Goal: Task Accomplishment & Management: Use online tool/utility

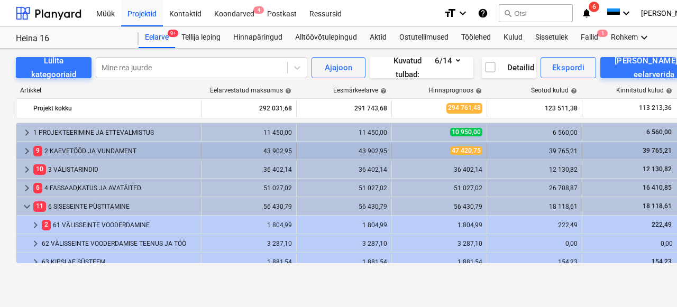
click at [58, 151] on div "9 2 KAEVETÖÖD JA VUNDAMENT" at bounding box center [114, 151] width 163 height 17
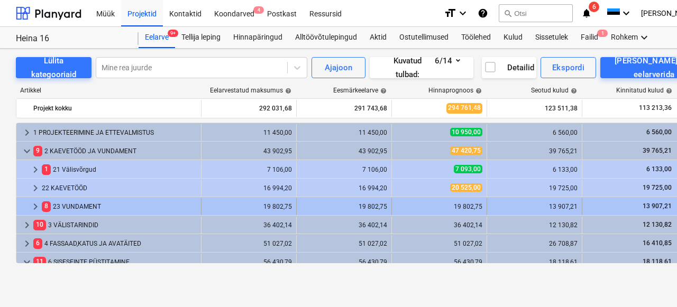
click at [75, 207] on div "8 23 VUNDAMENT" at bounding box center [119, 206] width 155 height 17
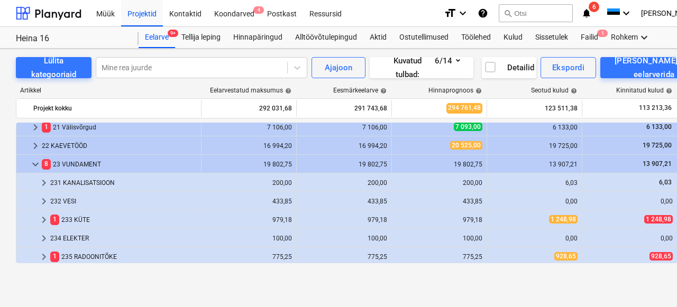
scroll to position [130, 0]
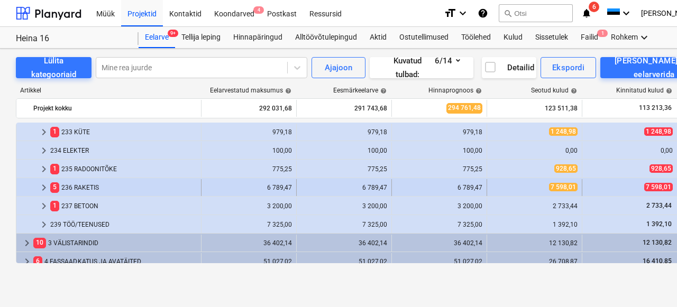
click at [75, 183] on div "5 236 RAKETIS" at bounding box center [123, 187] width 147 height 17
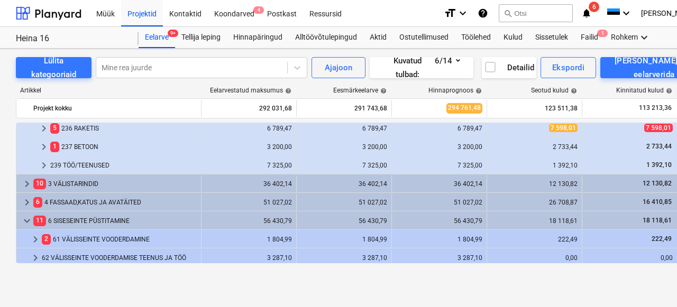
scroll to position [176, 0]
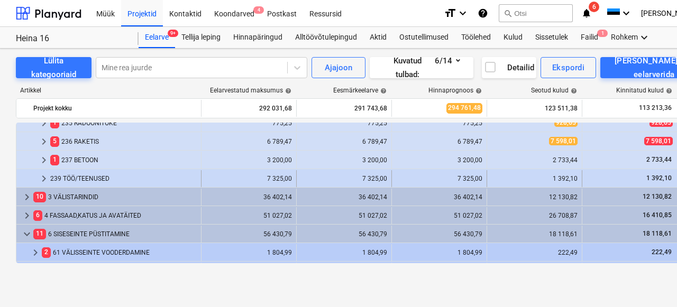
click at [86, 177] on div "239 TÖÖ/TEENUSED" at bounding box center [123, 178] width 147 height 17
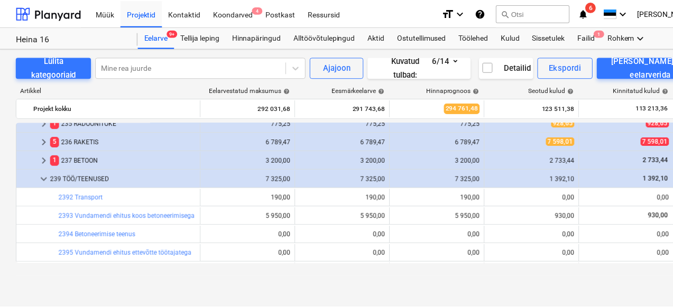
scroll to position [257, 0]
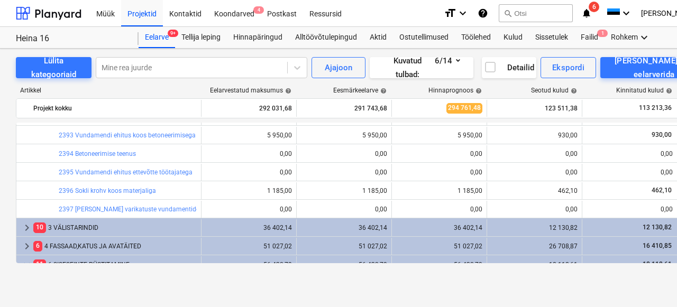
click at [101, 192] on link "2396 Sokli krohv koos materjaliga" at bounding box center [107, 190] width 97 height 7
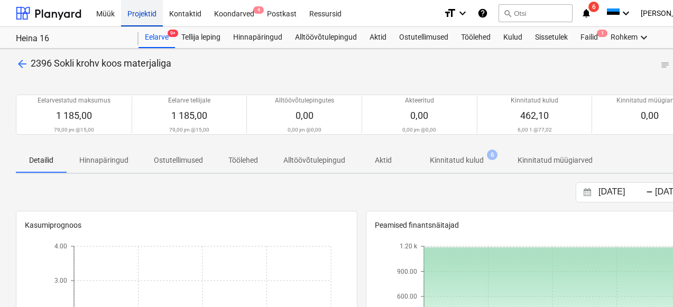
click at [131, 14] on div "Projektid" at bounding box center [142, 12] width 42 height 27
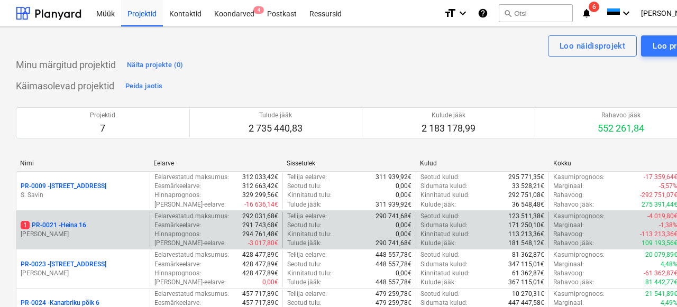
click at [117, 217] on div "1 PR-0021 - Heina 16 [PERSON_NAME]" at bounding box center [82, 230] width 133 height 37
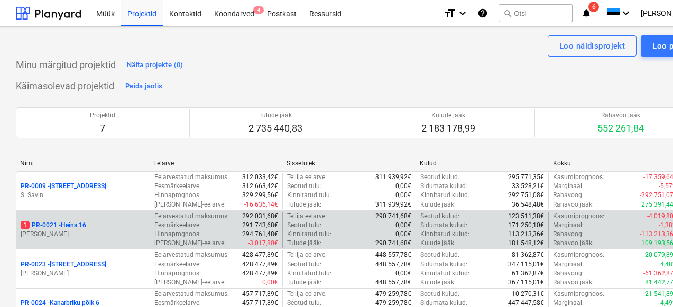
click at [96, 226] on div "1 PR-0021 - Heina 16" at bounding box center [83, 225] width 125 height 9
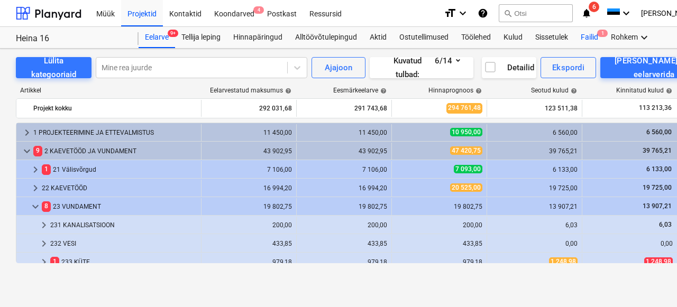
click at [602, 35] on span "1" at bounding box center [602, 33] width 11 height 7
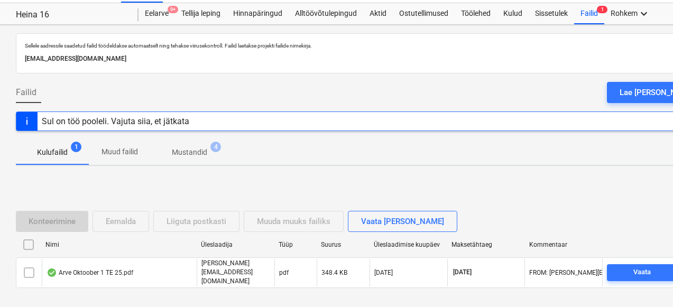
scroll to position [67, 0]
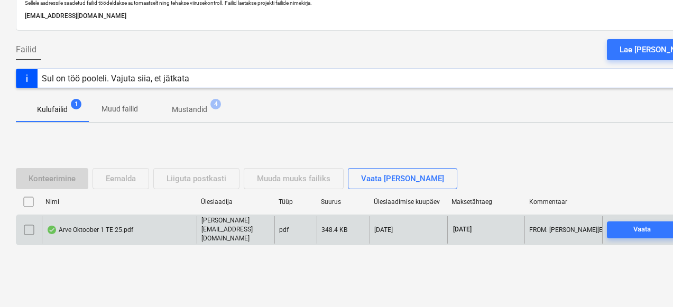
click at [84, 227] on div "Arve Oktoober 1 TE 25.pdf" at bounding box center [90, 230] width 87 height 8
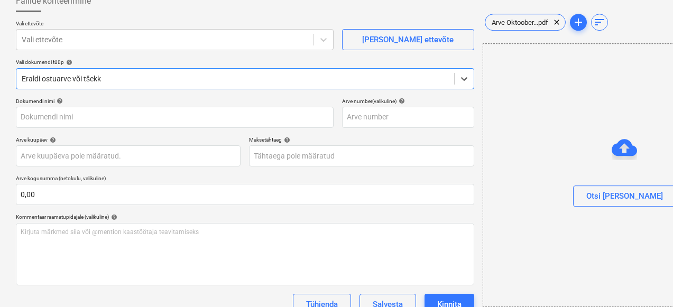
type input "251001001"
type input "[DATE]"
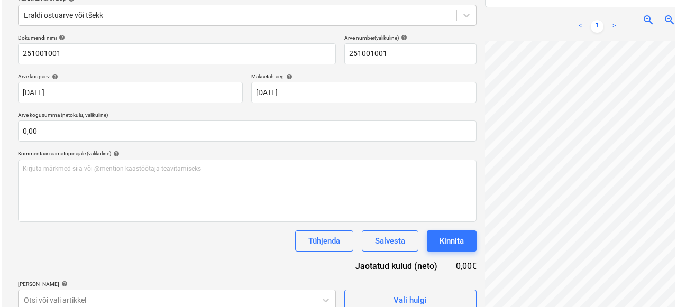
scroll to position [150, 0]
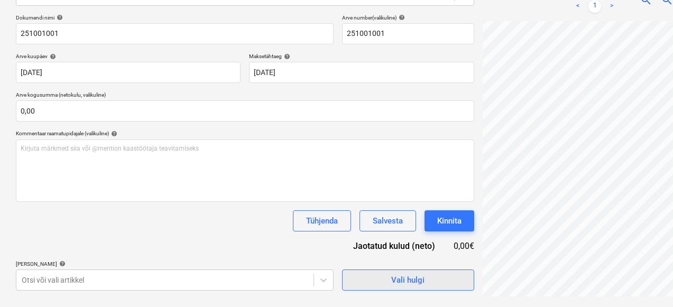
click at [384, 278] on span "Vali hulgi" at bounding box center [409, 281] width 106 height 14
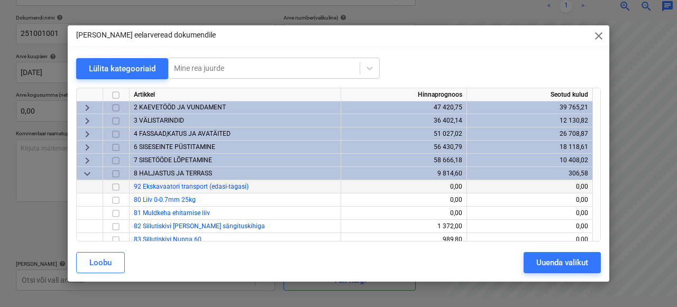
scroll to position [15, 0]
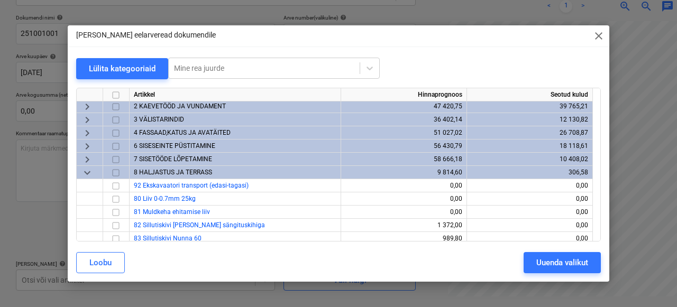
click at [83, 174] on span "keyboard_arrow_down" at bounding box center [87, 173] width 13 height 13
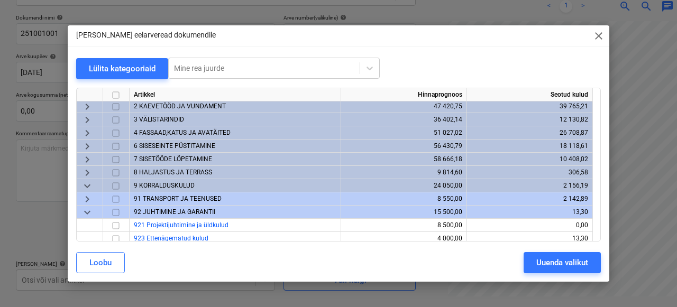
click at [93, 182] on span "keyboard_arrow_down" at bounding box center [87, 186] width 13 height 13
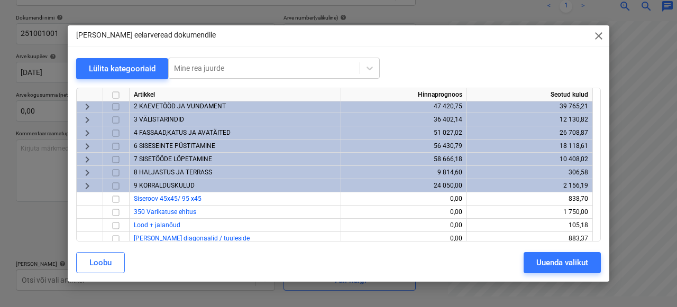
click at [90, 187] on span "keyboard_arrow_right" at bounding box center [87, 186] width 13 height 13
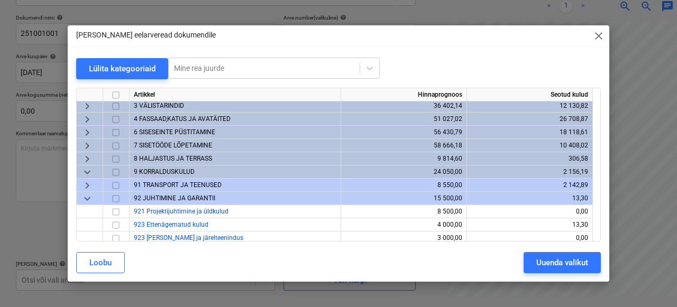
scroll to position [35, 0]
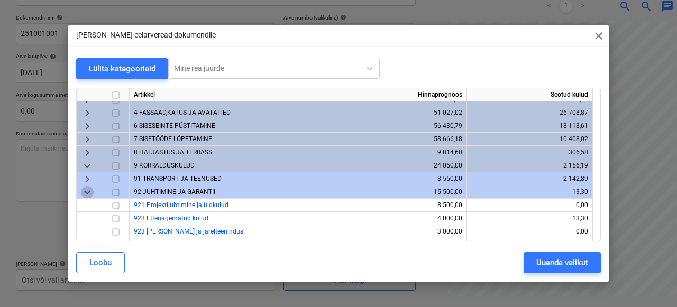
click at [84, 187] on span "keyboard_arrow_down" at bounding box center [87, 192] width 13 height 13
click at [90, 167] on span "keyboard_arrow_down" at bounding box center [87, 166] width 13 height 13
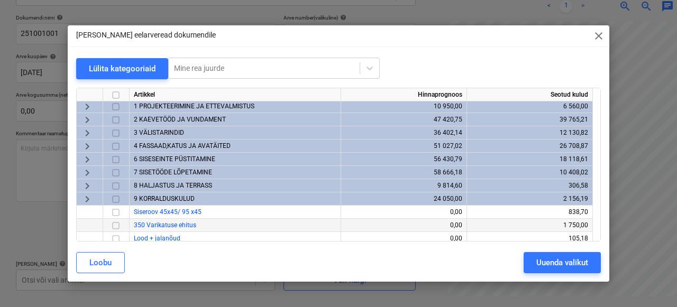
scroll to position [0, 0]
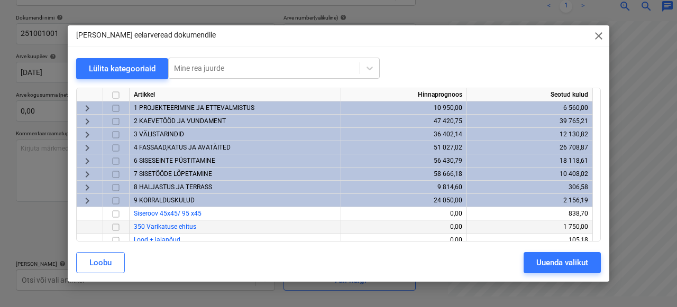
click at [150, 156] on div "6 SISESEINTE PÜSTITAMINE" at bounding box center [236, 160] width 212 height 13
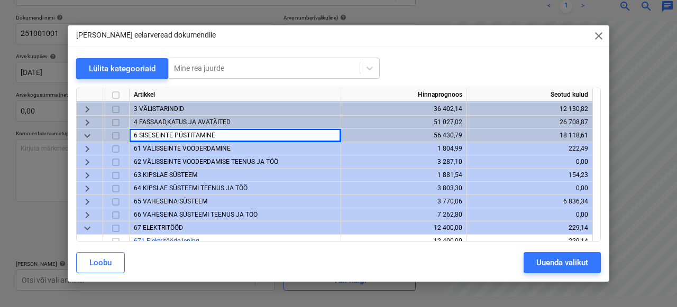
scroll to position [35, 0]
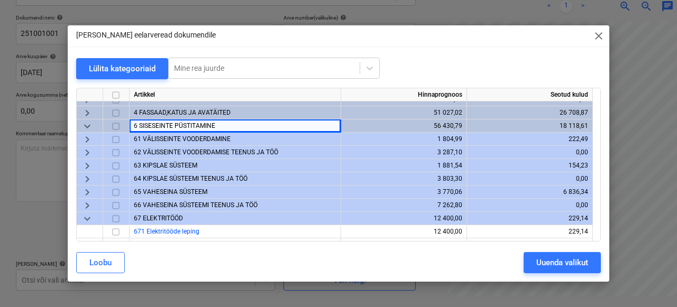
click at [151, 189] on span "65 VAHESEINA SÜSTEEM" at bounding box center [171, 191] width 74 height 7
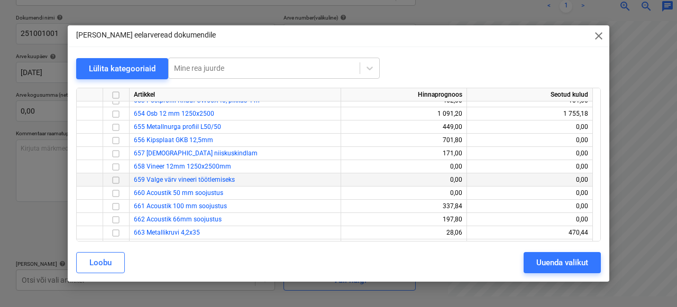
scroll to position [51, 0]
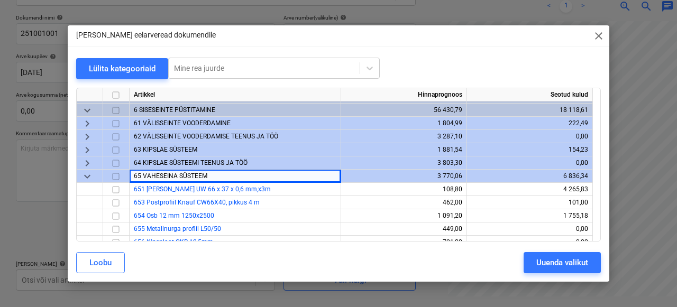
click at [84, 174] on span "keyboard_arrow_down" at bounding box center [87, 176] width 13 height 13
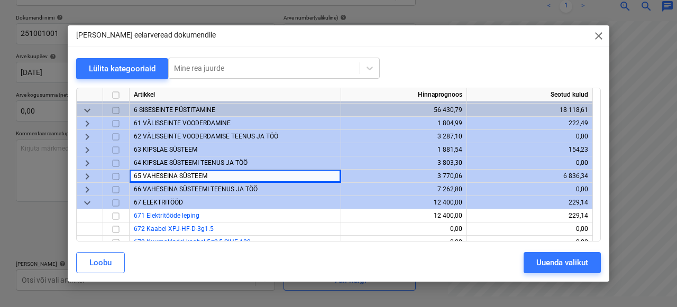
click at [148, 189] on span "66 VAHESEINA SÜSTEEMI TEENUS JA TÖÖ" at bounding box center [196, 189] width 124 height 7
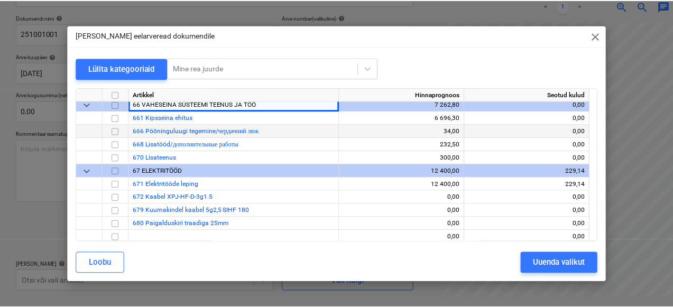
scroll to position [126, 0]
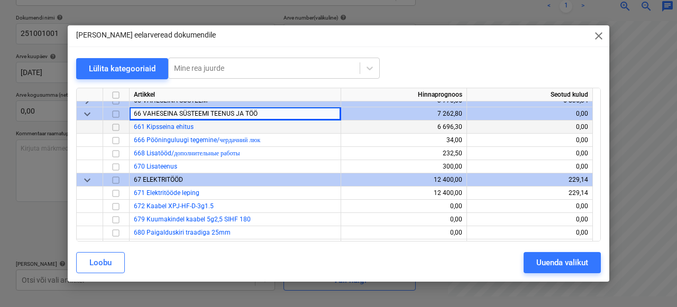
click at [116, 126] on input "checkbox" at bounding box center [116, 127] width 13 height 13
click at [188, 128] on span "661 Kipsseina ehitus" at bounding box center [164, 126] width 60 height 7
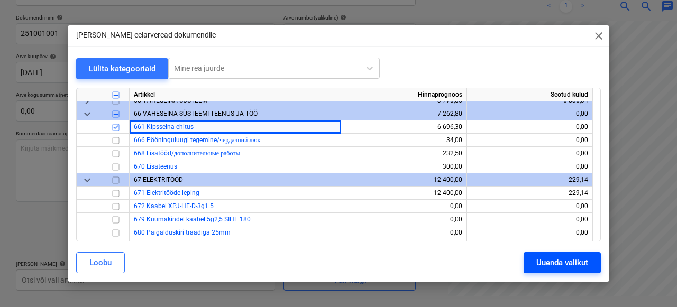
click at [548, 260] on div "Uuenda valikut" at bounding box center [562, 263] width 52 height 14
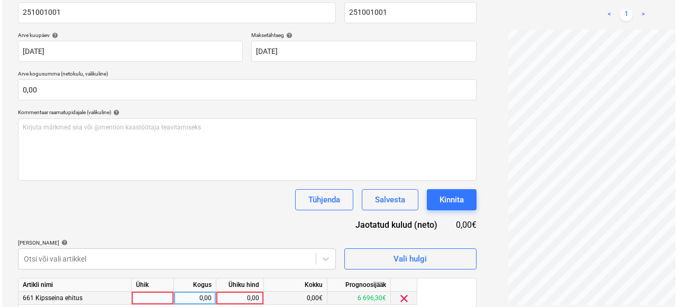
scroll to position [212, 0]
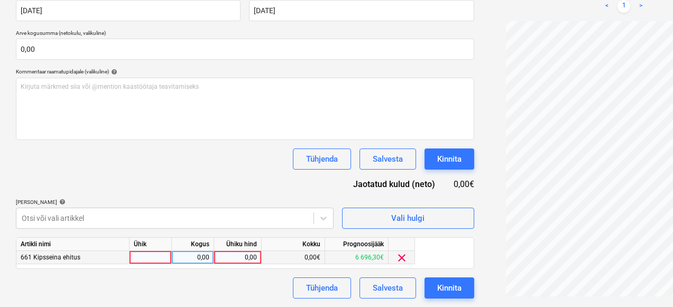
click at [138, 257] on div at bounding box center [151, 257] width 42 height 13
type input "1"
click at [198, 255] on div "0,00" at bounding box center [192, 257] width 33 height 13
click at [247, 257] on div "0,00" at bounding box center [237, 257] width 39 height 13
type input "6431,00"
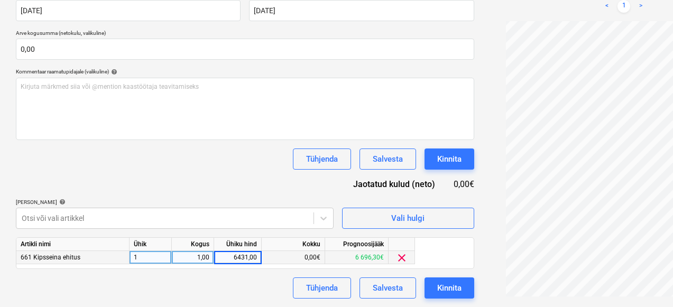
click at [187, 278] on div "Tühjenda Salvesta Kinnita" at bounding box center [245, 288] width 459 height 21
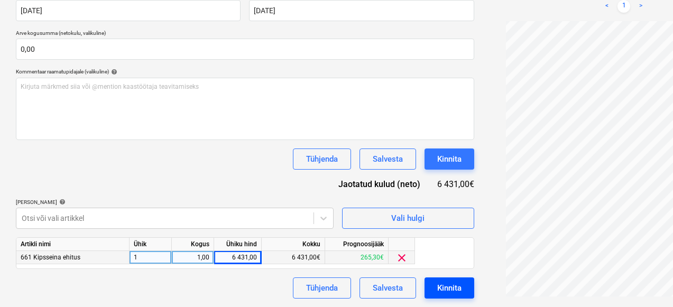
click at [438, 288] on div "Kinnita" at bounding box center [450, 288] width 24 height 14
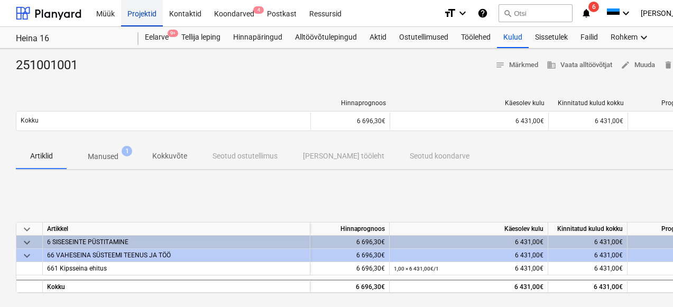
click at [145, 19] on div "Projektid" at bounding box center [142, 12] width 42 height 27
